Goal: Information Seeking & Learning: Learn about a topic

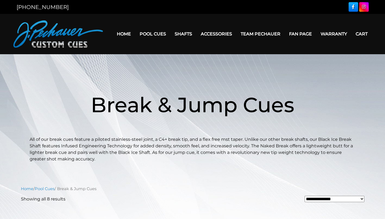
click at [173, 61] on link "Pro Series (R) – NEW" at bounding box center [169, 57] width 67 height 8
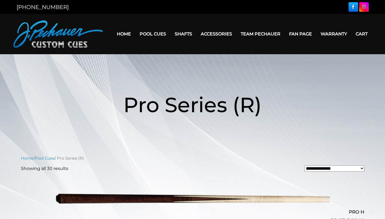
click at [155, 53] on link "JP Series (T) – NEW" at bounding box center [169, 49] width 67 height 8
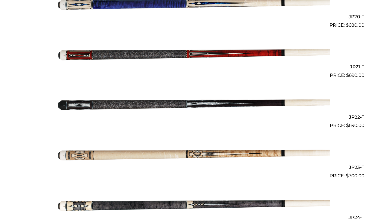
scroll to position [957, 0]
